Goal: Task Accomplishment & Management: Use online tool/utility

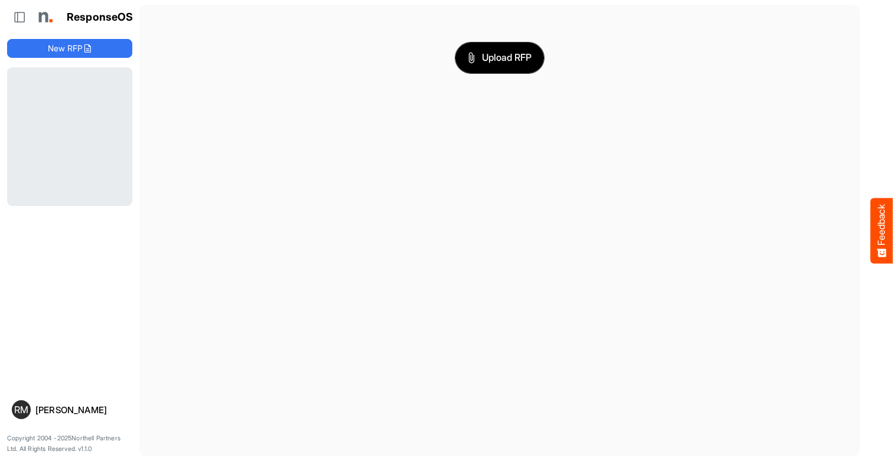
click at [500, 57] on span "Upload RFP" at bounding box center [500, 57] width 64 height 15
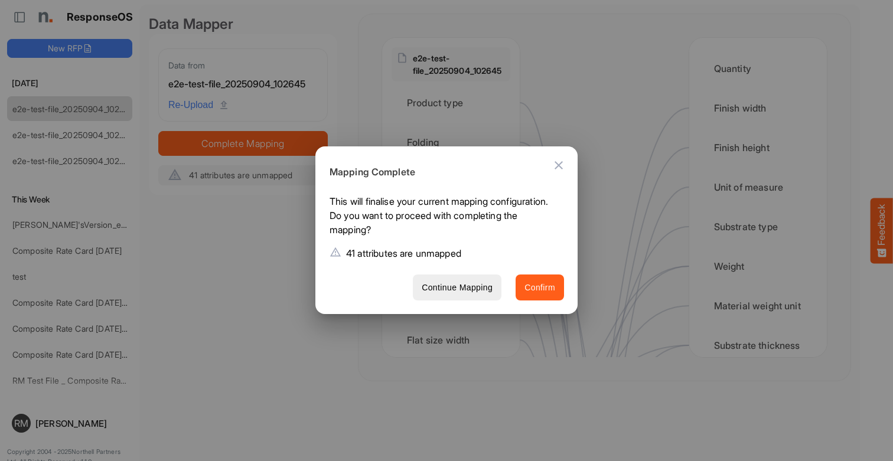
click at [540, 288] on span "Confirm" at bounding box center [540, 288] width 31 height 15
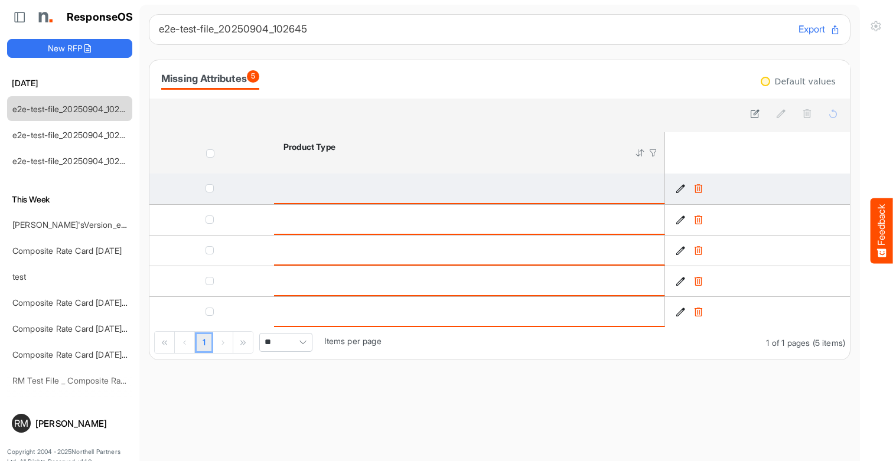
click at [681, 189] on icon "3b43e26a-90b5-44c9-8175-5af3aae5a163 is template cell Column Header" at bounding box center [681, 189] width 10 height 10
